Goal: Transaction & Acquisition: Purchase product/service

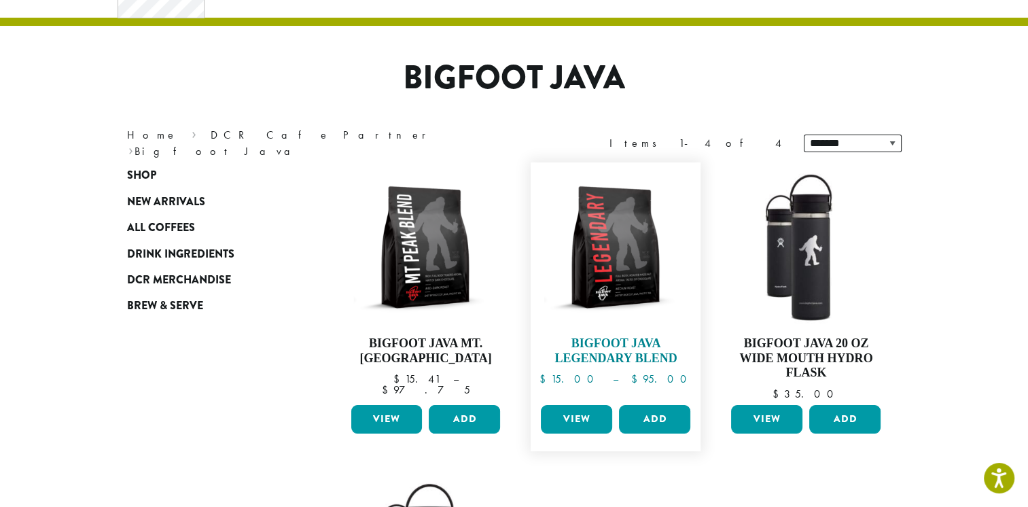
scroll to position [68, 0]
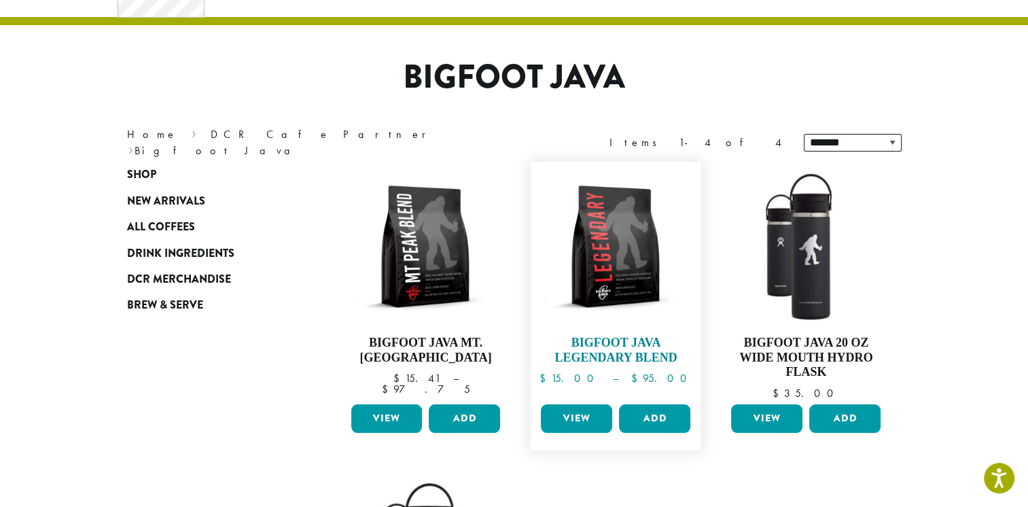
click at [613, 354] on h4 "Bigfoot Java Legendary Blend" at bounding box center [615, 349] width 156 height 29
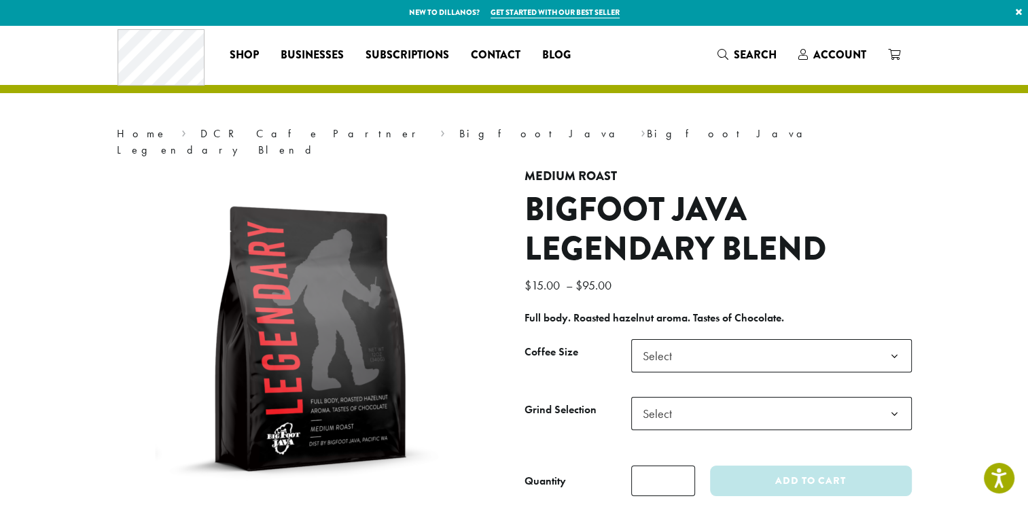
click at [690, 397] on span "Select" at bounding box center [771, 413] width 280 height 33
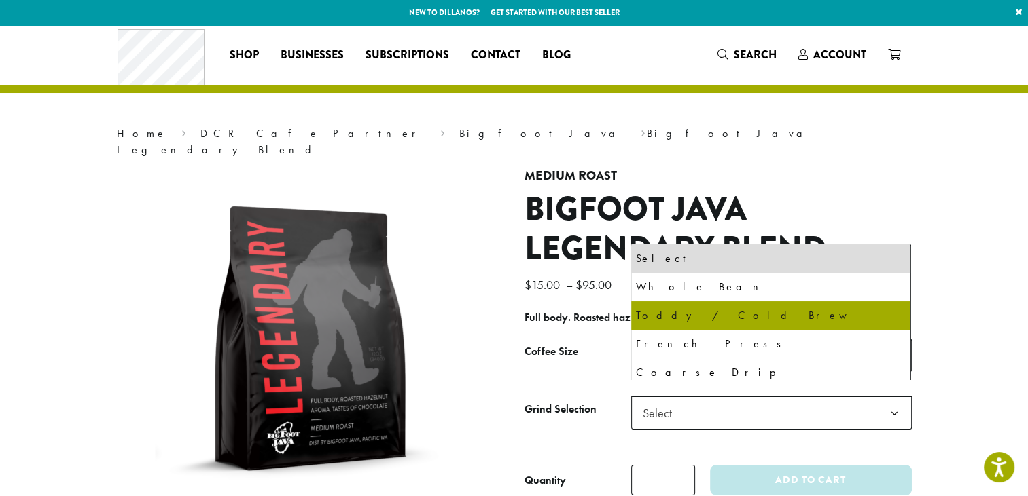
click at [755, 169] on h4 "Medium Roast" at bounding box center [717, 176] width 387 height 15
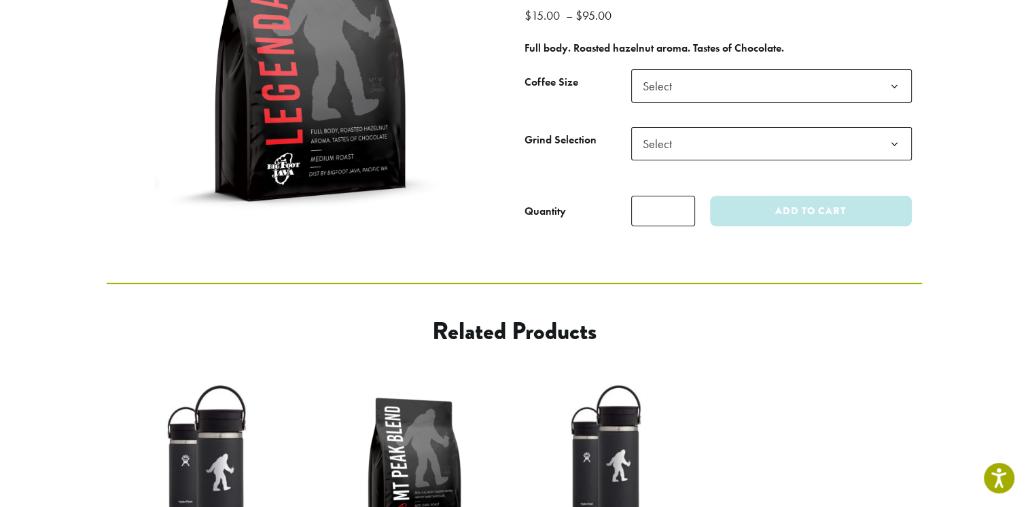
scroll to position [272, 0]
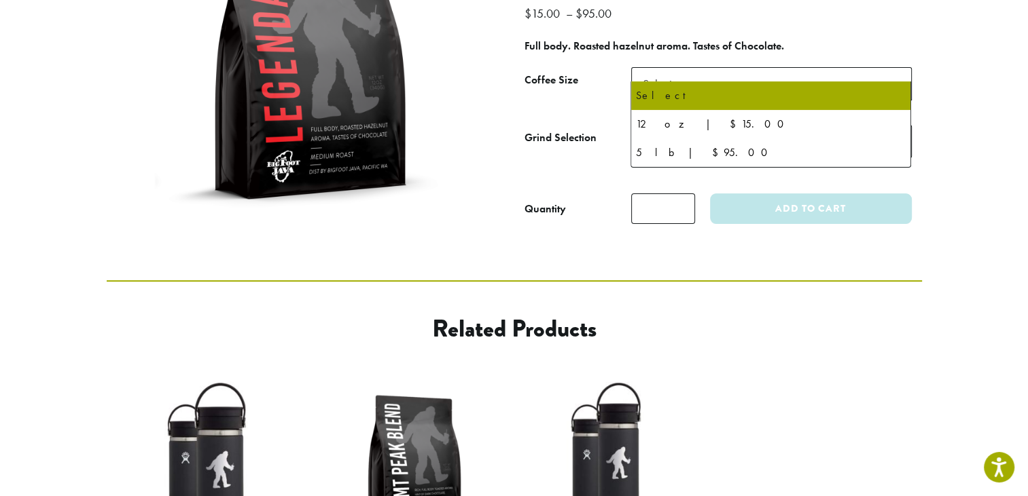
click at [806, 72] on span "Select" at bounding box center [771, 83] width 280 height 33
click at [966, 117] on section "**********" at bounding box center [514, 16] width 1028 height 527
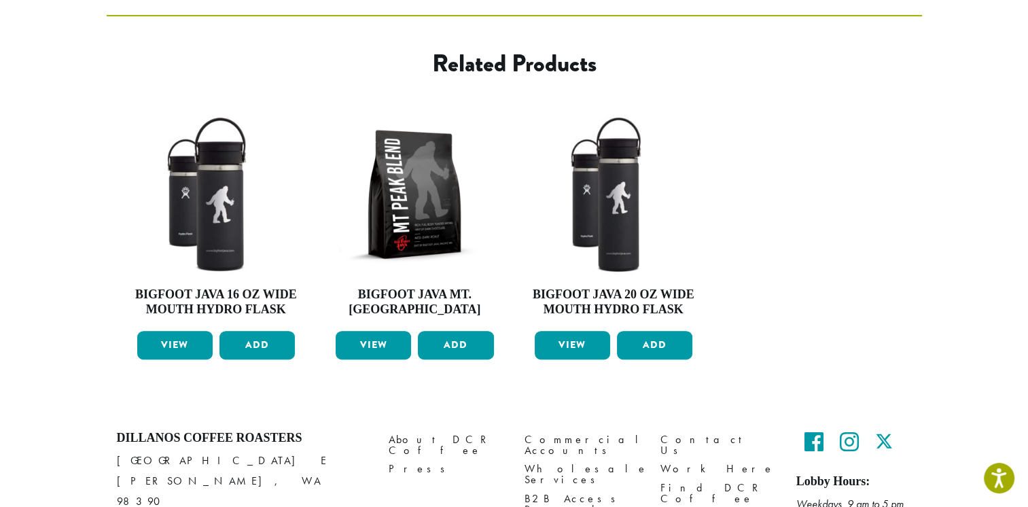
scroll to position [543, 0]
